Goal: Transaction & Acquisition: Purchase product/service

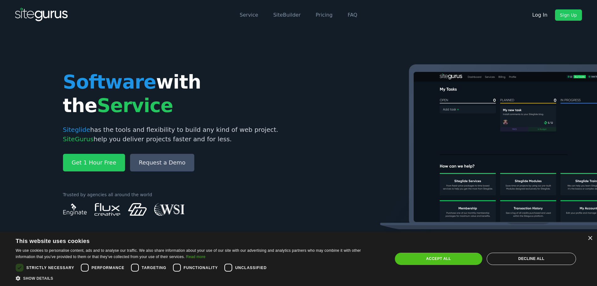
click at [544, 14] on link "Log In" at bounding box center [540, 14] width 25 height 11
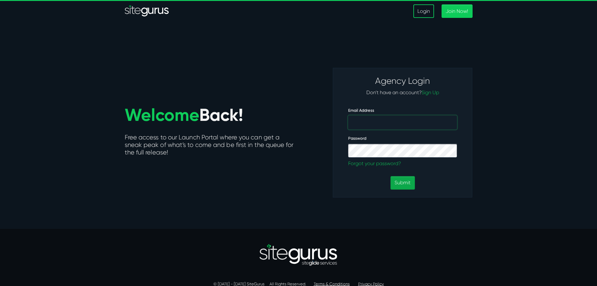
type input "[PERSON_NAME][EMAIL_ADDRESS][PERSON_NAME][DOMAIN_NAME]"
click at [402, 182] on button "Submit" at bounding box center [403, 182] width 24 height 13
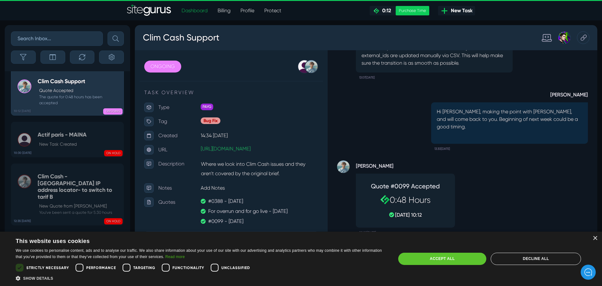
click at [434, 258] on div "Accept all" at bounding box center [442, 258] width 88 height 12
checkbox input "true"
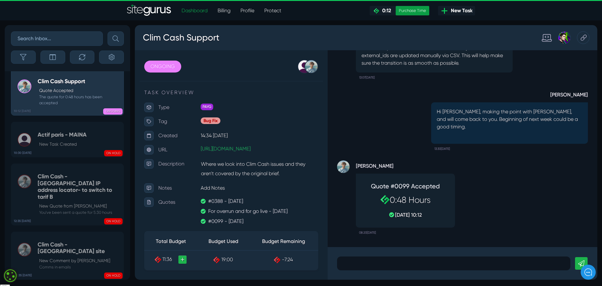
click at [415, 11] on div "Purchase Time" at bounding box center [413, 10] width 34 height 9
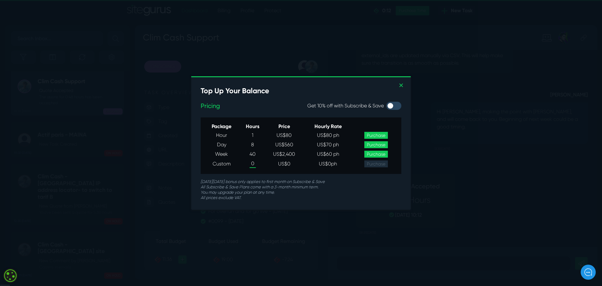
click at [250, 163] on span "0" at bounding box center [253, 164] width 6 height 8
click at [256, 163] on span "0" at bounding box center [253, 164] width 6 height 8
click at [254, 163] on body "Dashboard Billing Profile Protect .cls-1{fill-rule:evenodd;fill:url(#linear-gra…" at bounding box center [301, 171] width 602 height 342
